Goal: Task Accomplishment & Management: Manage account settings

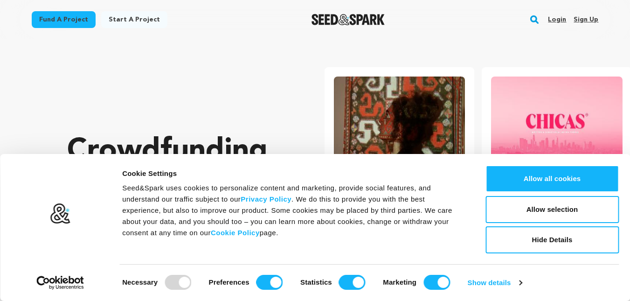
click at [590, 22] on link "Sign up" at bounding box center [586, 19] width 25 height 15
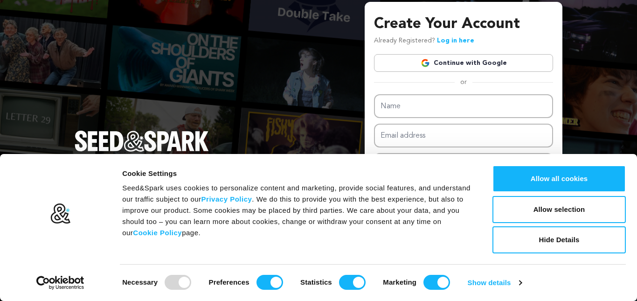
click at [457, 61] on link "Continue with Google" at bounding box center [463, 63] width 179 height 18
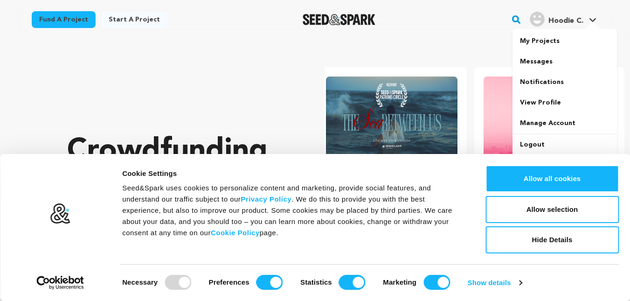
click at [590, 14] on link "Hoodie C. Hoodie C." at bounding box center [563, 18] width 70 height 17
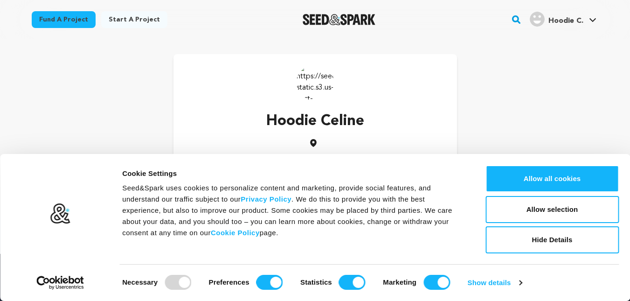
click at [319, 80] on img at bounding box center [315, 81] width 37 height 37
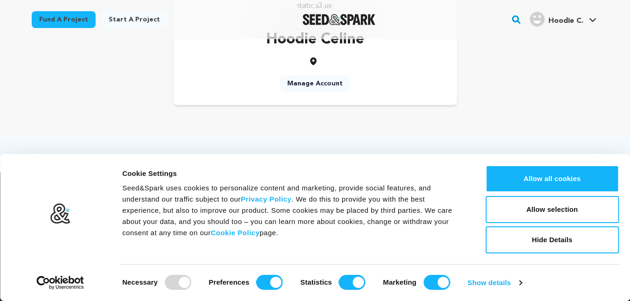
scroll to position [93, 0]
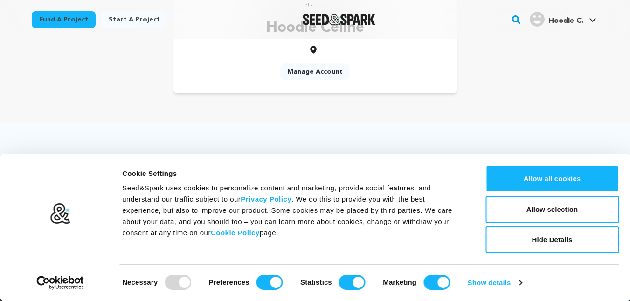
click at [314, 71] on link "Manage Account" at bounding box center [315, 71] width 70 height 17
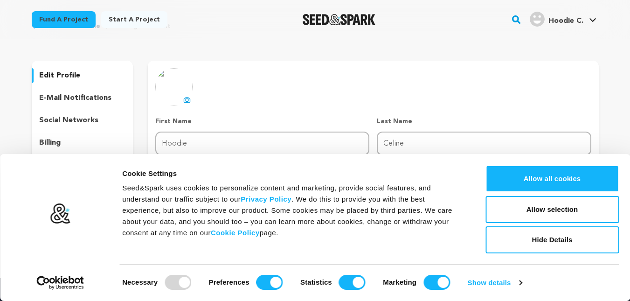
scroll to position [47, 0]
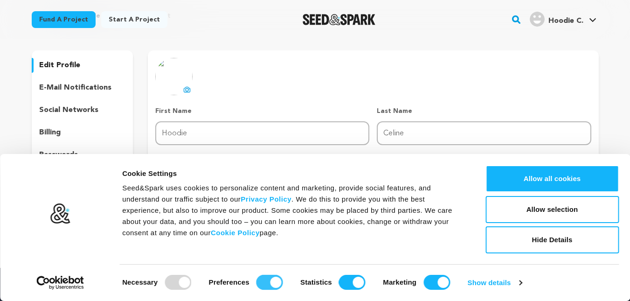
click at [266, 282] on input "Preferences" at bounding box center [270, 282] width 27 height 15
checkbox input "false"
click at [350, 286] on input "Statistics" at bounding box center [352, 282] width 27 height 15
checkbox input "false"
click at [438, 282] on input "Marketing" at bounding box center [437, 282] width 27 height 15
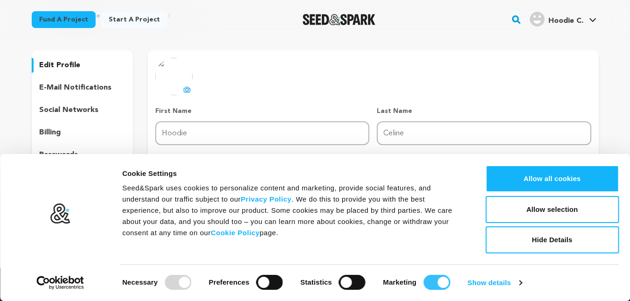
checkbox input "false"
drag, startPoint x: 561, startPoint y: 242, endPoint x: 536, endPoint y: 243, distance: 25.2
click at [562, 242] on button "Hide Details" at bounding box center [552, 239] width 133 height 27
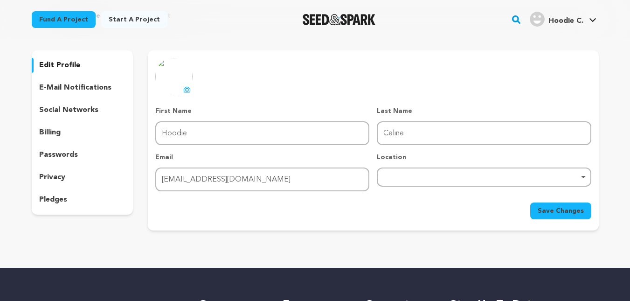
click at [187, 90] on icon at bounding box center [186, 89] width 7 height 7
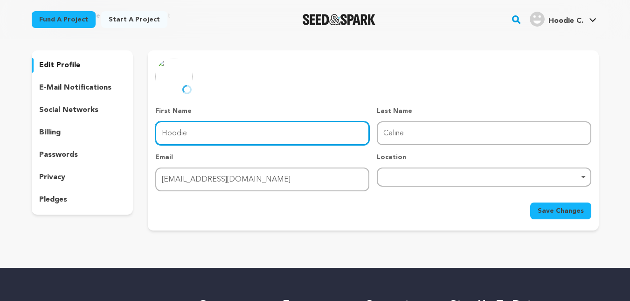
click at [240, 131] on input "Hoodie" at bounding box center [262, 133] width 214 height 24
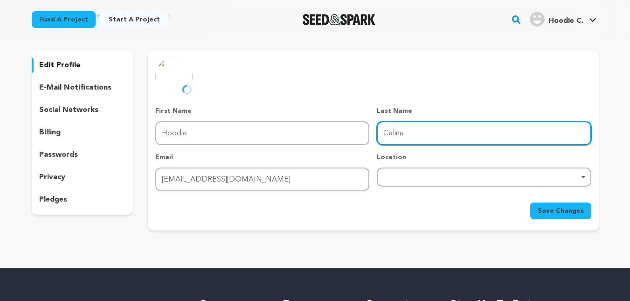
click at [401, 139] on input "Celine" at bounding box center [484, 133] width 214 height 24
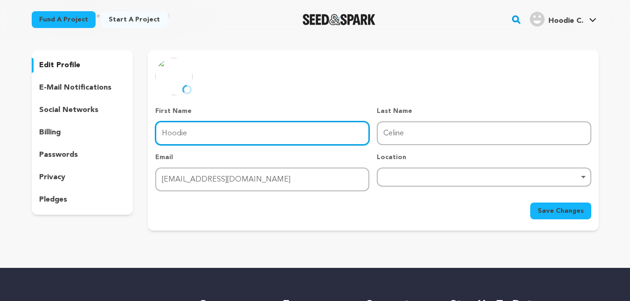
drag, startPoint x: 90, startPoint y: 133, endPoint x: 48, endPoint y: 134, distance: 42.0
click at [49, 134] on div "edit profile e-mail notifications social networks billing passwords privacy ple…" at bounding box center [315, 140] width 567 height 180
type input "Celine"
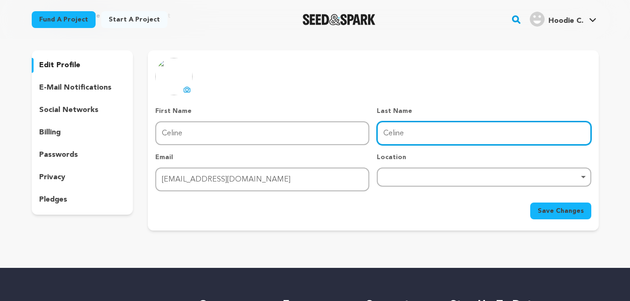
drag, startPoint x: 462, startPoint y: 136, endPoint x: 357, endPoint y: 136, distance: 105.0
click at [357, 136] on div "First Name First Name Celine Last Name Last Name Celine Email Email celinehoodi…" at bounding box center [373, 148] width 436 height 85
type input "Hoodie"
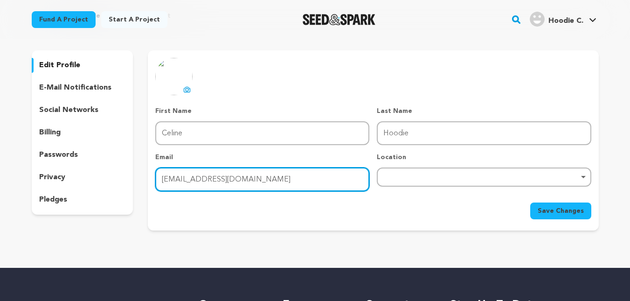
click at [190, 182] on input "[EMAIL_ADDRESS][DOMAIN_NAME]" at bounding box center [262, 180] width 214 height 24
click at [461, 183] on div "Remove item" at bounding box center [484, 177] width 214 height 19
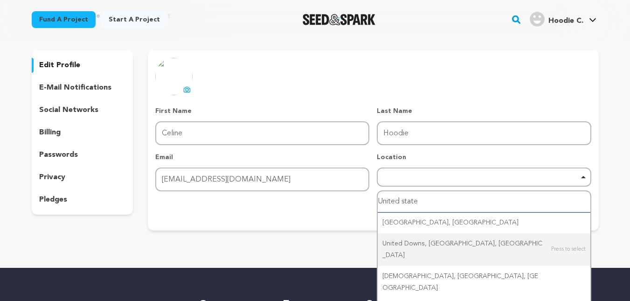
type input "United states"
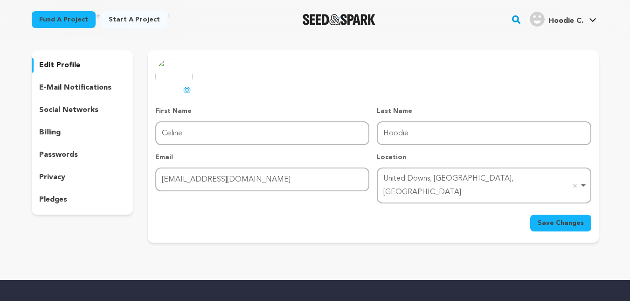
click at [557, 218] on span "Save Changes" at bounding box center [561, 222] width 46 height 9
click at [85, 109] on p "social networks" at bounding box center [68, 110] width 59 height 11
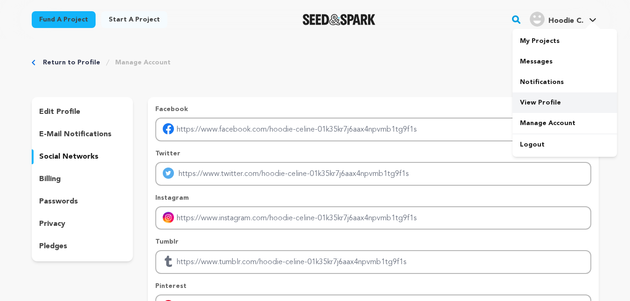
click at [538, 104] on link "View Profile" at bounding box center [565, 102] width 105 height 21
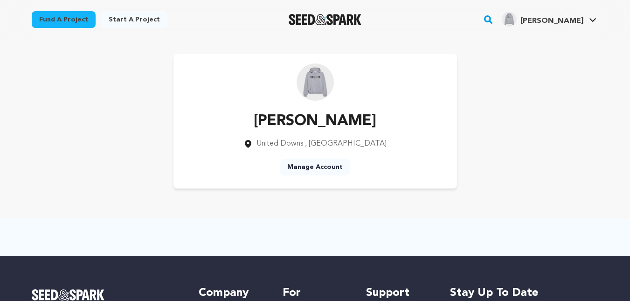
click at [302, 167] on link "Manage Account" at bounding box center [315, 167] width 70 height 17
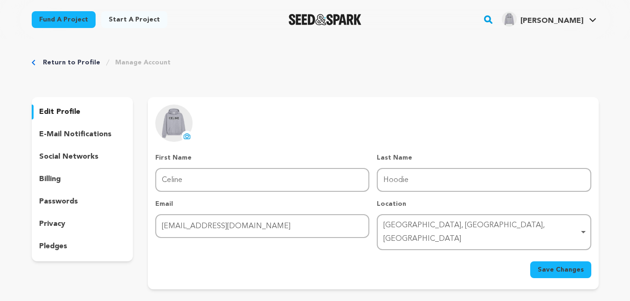
click at [61, 156] on p "social networks" at bounding box center [68, 156] width 59 height 11
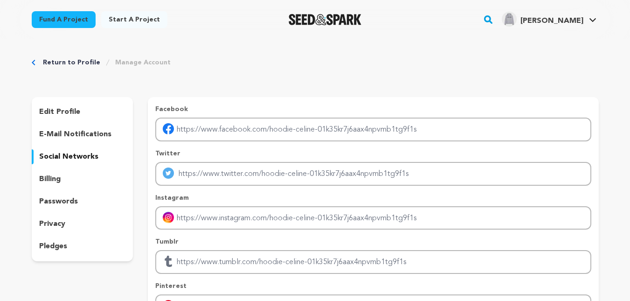
scroll to position [140, 0]
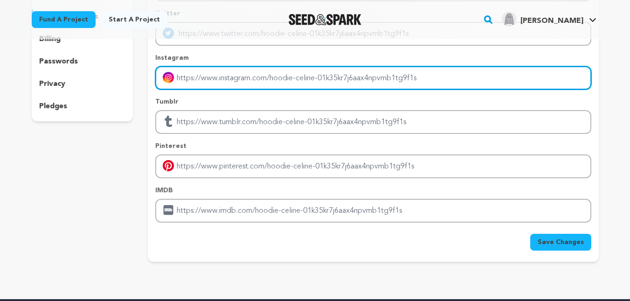
click at [336, 78] on input "Enter instagram handle link" at bounding box center [373, 78] width 436 height 24
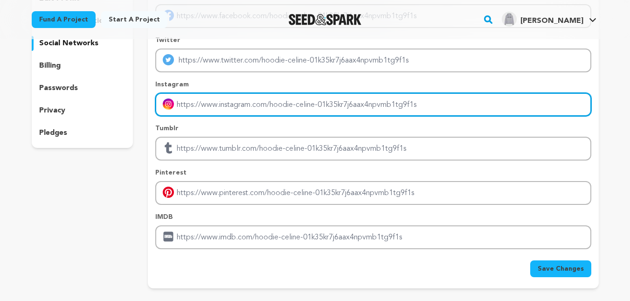
scroll to position [0, 0]
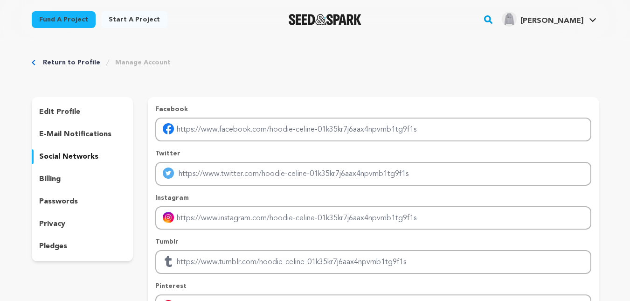
click at [50, 241] on p "pledges" at bounding box center [53, 246] width 28 height 11
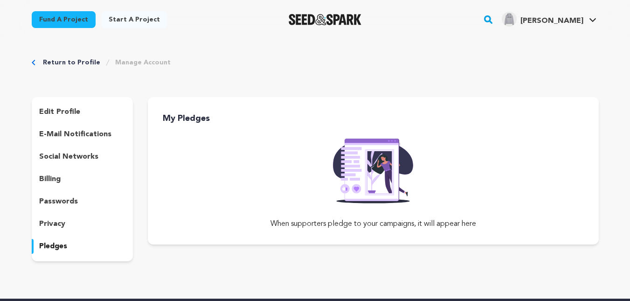
click at [58, 107] on p "edit profile" at bounding box center [59, 111] width 41 height 11
